Goal: Find specific page/section: Find specific page/section

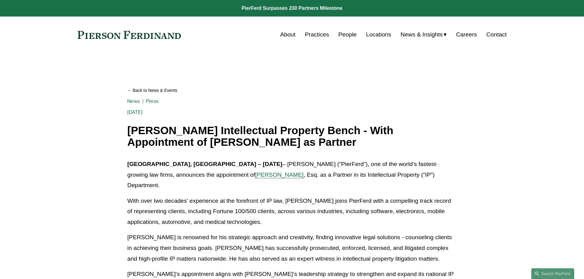
click at [347, 35] on link "People" at bounding box center [348, 35] width 18 height 12
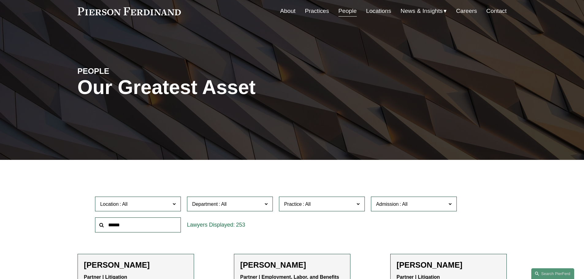
scroll to position [61, 0]
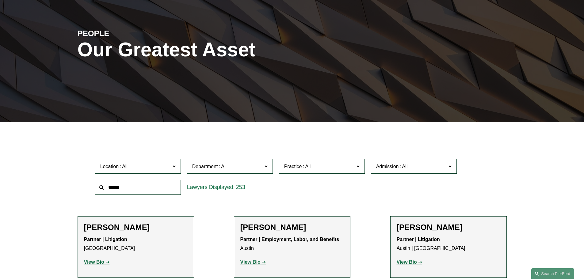
click at [450, 166] on span at bounding box center [449, 166] width 3 height 8
click at [0, 0] on link "[US_STATE]" at bounding box center [0, 0] width 0 height 0
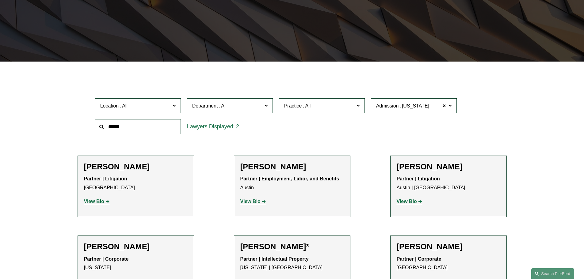
scroll to position [123, 0]
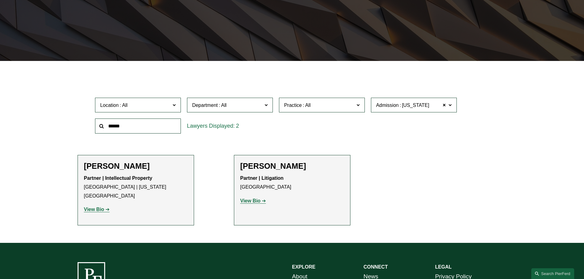
click at [451, 105] on span at bounding box center [449, 105] width 3 height 8
click at [307, 83] on ul "Filter Location All [GEOGRAPHIC_DATA] [GEOGRAPHIC_DATA] [GEOGRAPHIC_DATA] [GEOG…" at bounding box center [292, 151] width 464 height 150
click at [178, 104] on label "Location" at bounding box center [138, 105] width 86 height 15
click at [554, 104] on div "Filter Location All [GEOGRAPHIC_DATA] [GEOGRAPHIC_DATA] [GEOGRAPHIC_DATA] [GEOG…" at bounding box center [292, 157] width 584 height 173
click at [444, 105] on span at bounding box center [445, 105] width 4 height 8
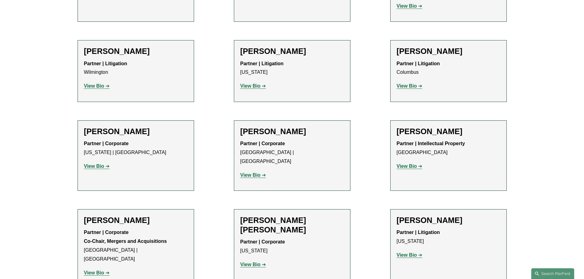
scroll to position [1410, 0]
